Goal: Obtain resource: Download file/media

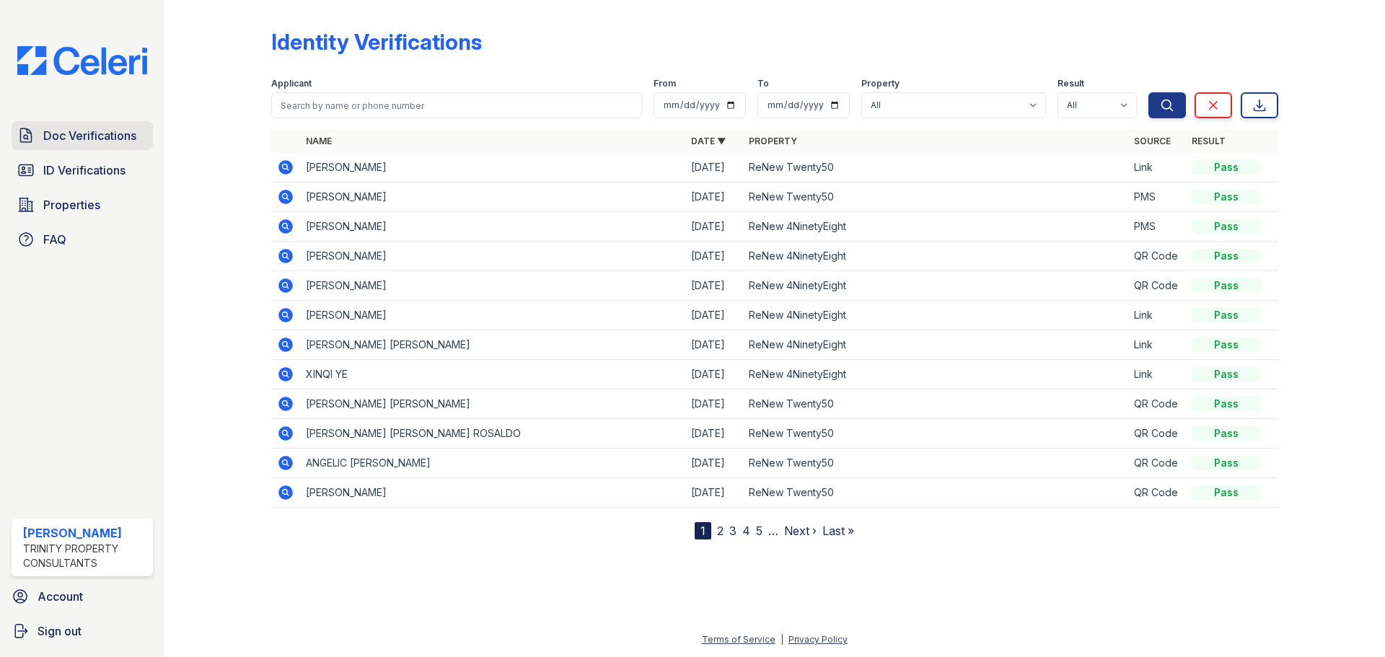
drag, startPoint x: 63, startPoint y: 124, endPoint x: 66, endPoint y: 139, distance: 15.4
click at [63, 124] on link "Doc Verifications" at bounding box center [82, 135] width 141 height 29
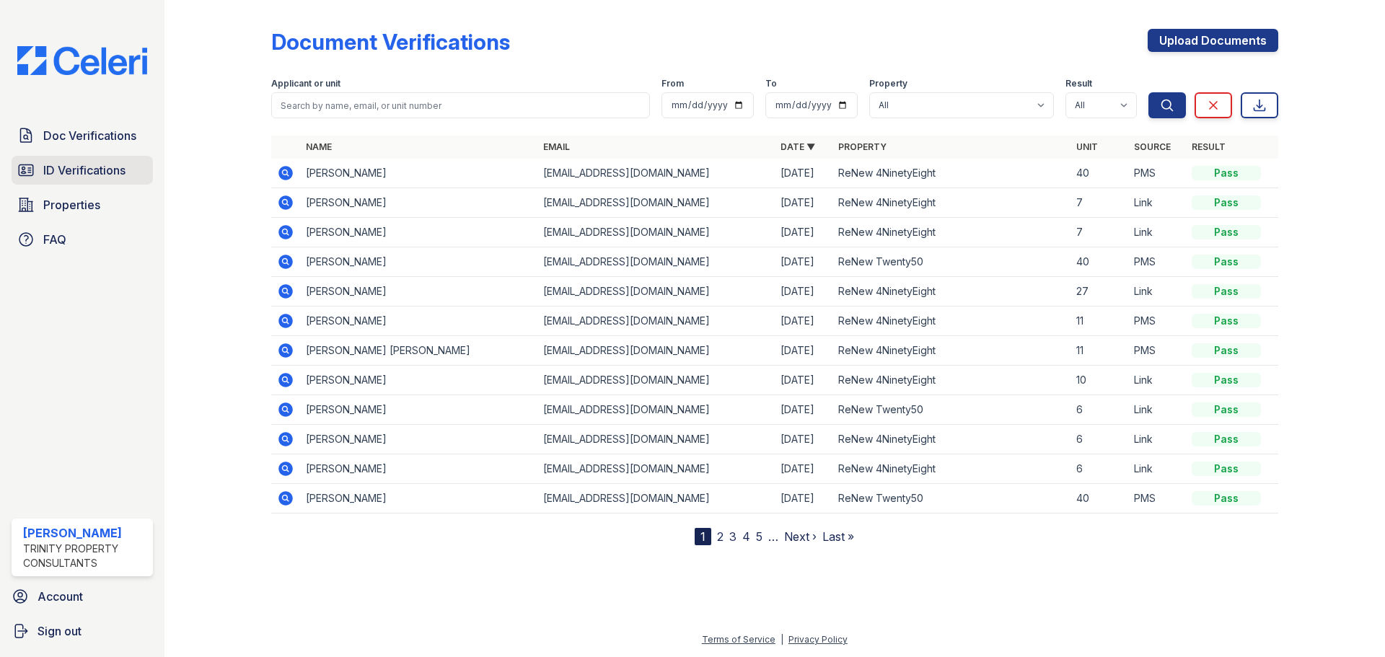
click at [105, 170] on span "ID Verifications" at bounding box center [84, 170] width 82 height 17
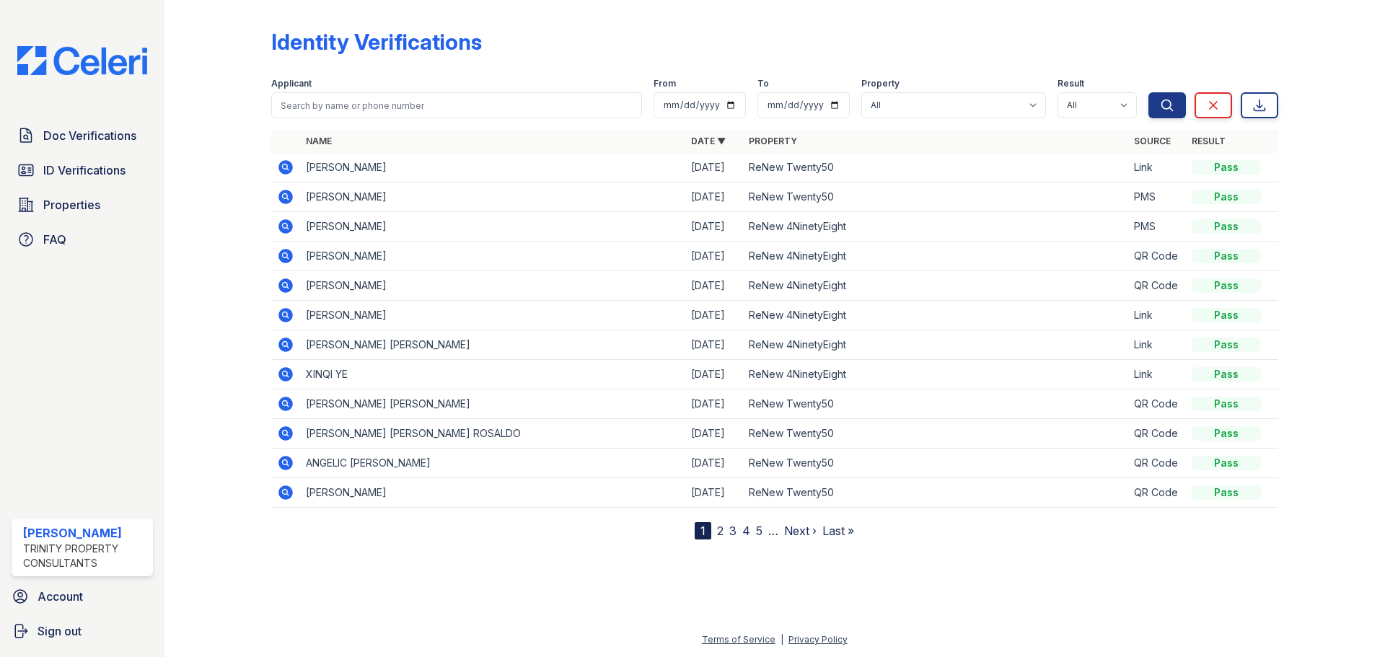
click at [286, 283] on icon at bounding box center [285, 285] width 17 height 17
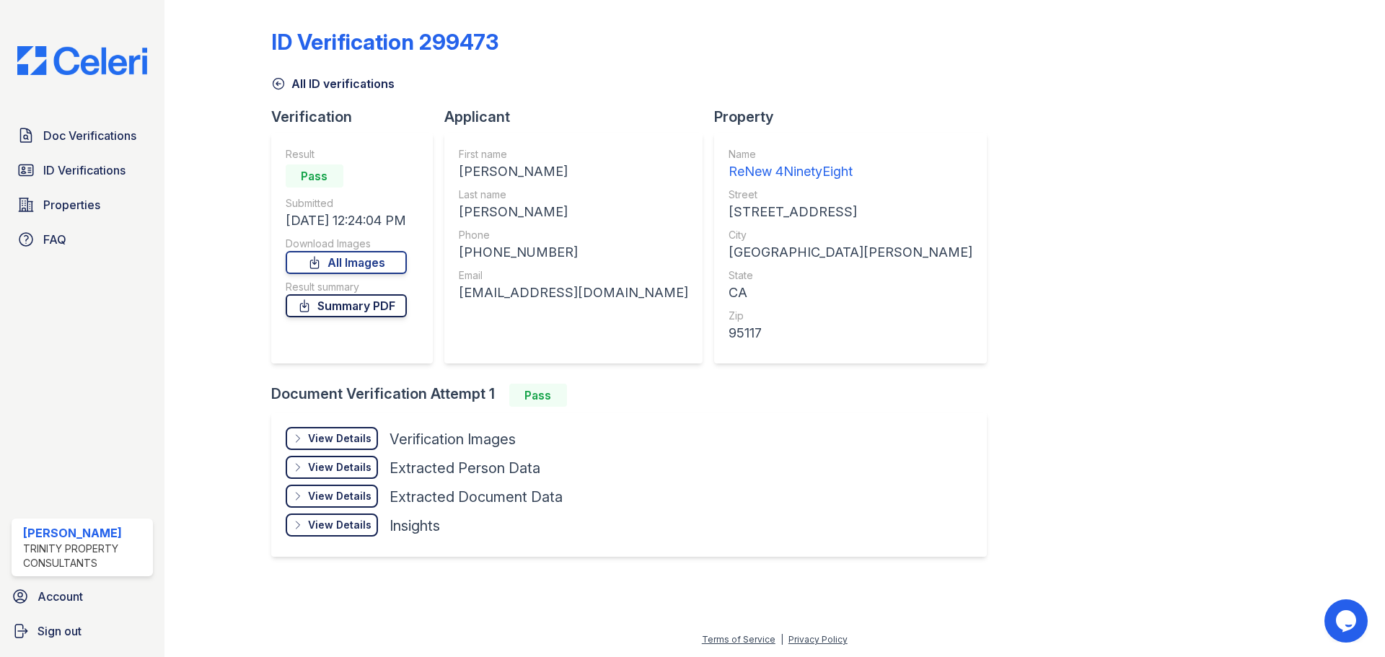
click at [368, 306] on link "Summary PDF" at bounding box center [346, 305] width 121 height 23
click at [348, 258] on link "All Images" at bounding box center [346, 262] width 121 height 23
click at [1105, 291] on div "ID Verification 299473 All ID verifications Verification Result Pass Submitted …" at bounding box center [774, 291] width 1007 height 571
click at [1058, 341] on div "ID Verification 299473 All ID verifications Verification Result Pass Submitted …" at bounding box center [774, 291] width 1007 height 571
click at [228, 253] on div at bounding box center [230, 291] width 84 height 571
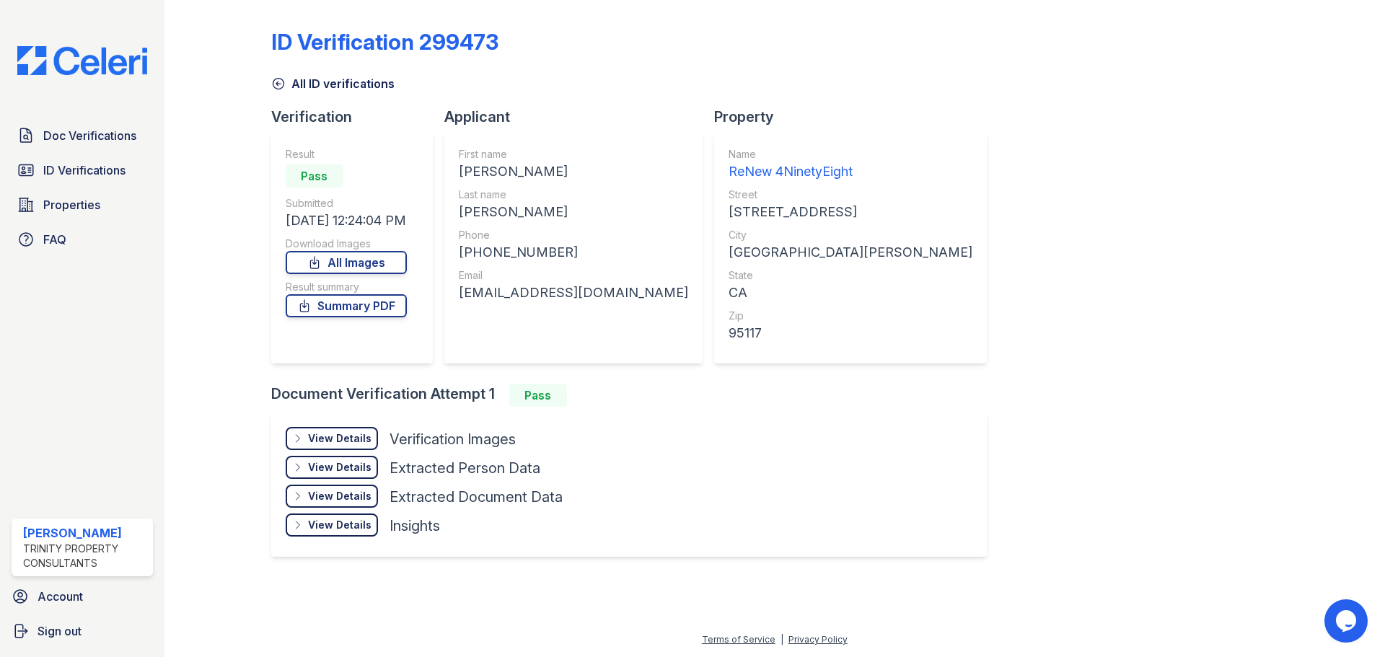
click at [1144, 248] on div "ID Verification 299473 All ID verifications Verification Result Pass Submitted …" at bounding box center [774, 291] width 1007 height 571
click at [1056, 278] on div "ID Verification 299473 All ID verifications Verification Result Pass Submitted …" at bounding box center [774, 291] width 1007 height 571
click at [1045, 281] on div "ID Verification 299473 All ID verifications Verification Result Pass Submitted …" at bounding box center [774, 291] width 1007 height 571
click at [207, 265] on div at bounding box center [230, 291] width 84 height 571
click at [214, 331] on div at bounding box center [230, 291] width 84 height 571
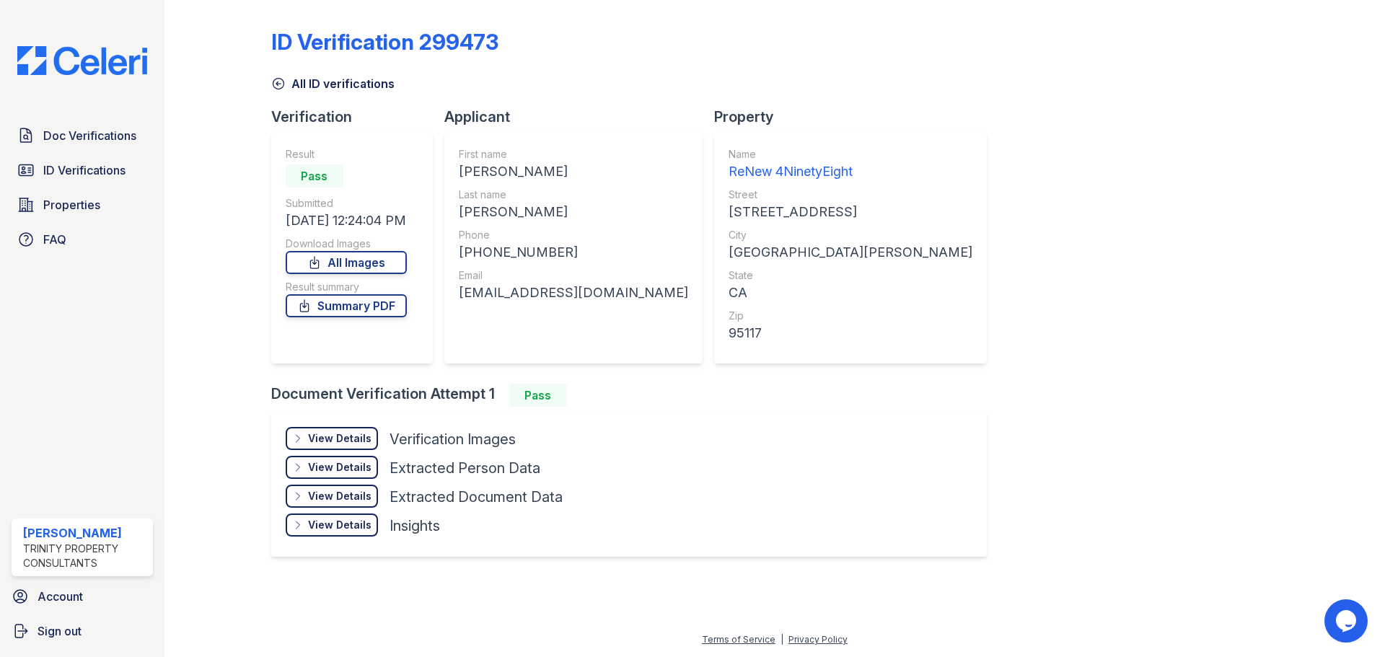
click at [1066, 357] on div "ID Verification 299473 All ID verifications Verification Result Pass Submitted …" at bounding box center [774, 291] width 1007 height 571
